Goal: Information Seeking & Learning: Learn about a topic

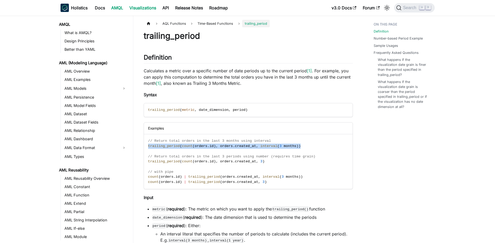
click at [139, 6] on link "Visualizations" at bounding box center [142, 8] width 33 height 8
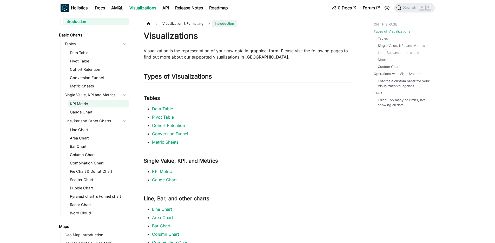
scroll to position [14, 0]
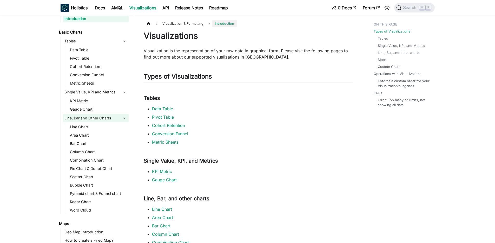
click at [87, 119] on link "Line, Bar and Other Charts" at bounding box center [96, 118] width 66 height 8
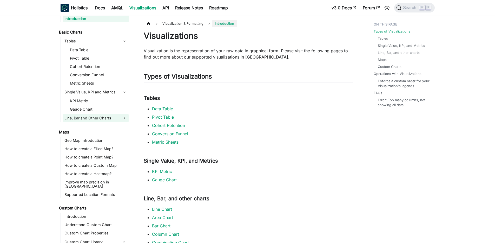
click at [86, 117] on link "Line, Bar and Other Charts" at bounding box center [96, 118] width 66 height 8
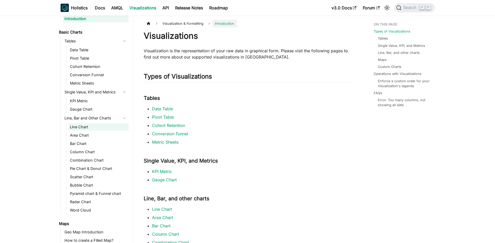
click at [79, 129] on link "Line Chart" at bounding box center [98, 126] width 60 height 7
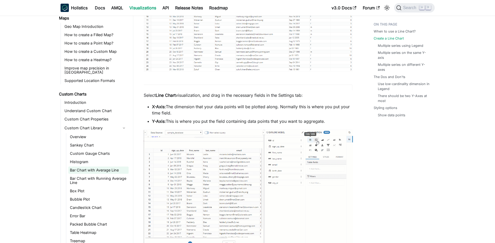
scroll to position [220, 0]
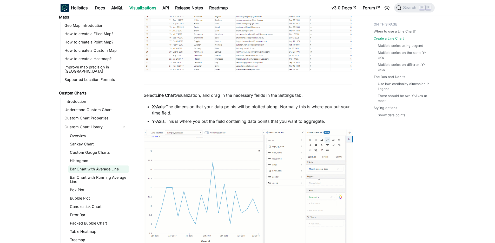
click at [83, 166] on link "Bar Chart with Average Line" at bounding box center [98, 168] width 60 height 7
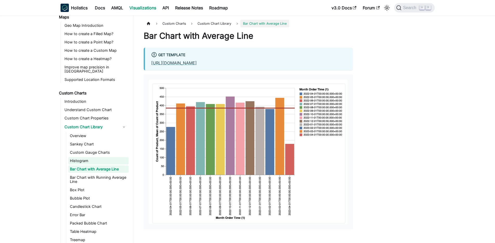
click at [83, 157] on link "Histogram" at bounding box center [98, 160] width 60 height 7
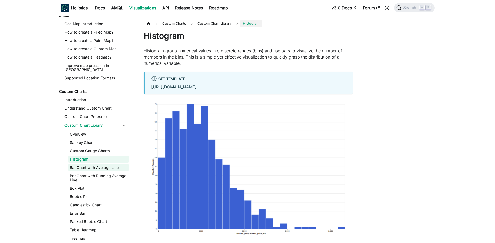
scroll to position [223, 0]
click at [92, 163] on link "Bar Chart with Average Line" at bounding box center [98, 166] width 60 height 7
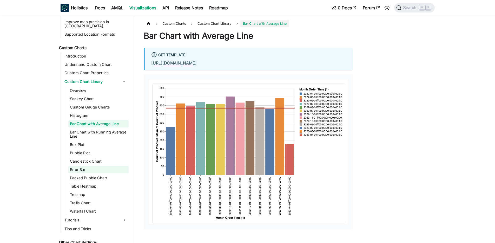
scroll to position [275, 0]
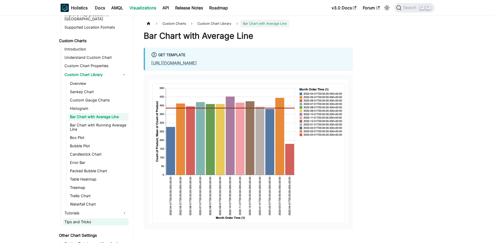
click at [91, 218] on link "Tips and Tricks" at bounding box center [96, 221] width 66 height 7
